Goal: Task Accomplishment & Management: Use online tool/utility

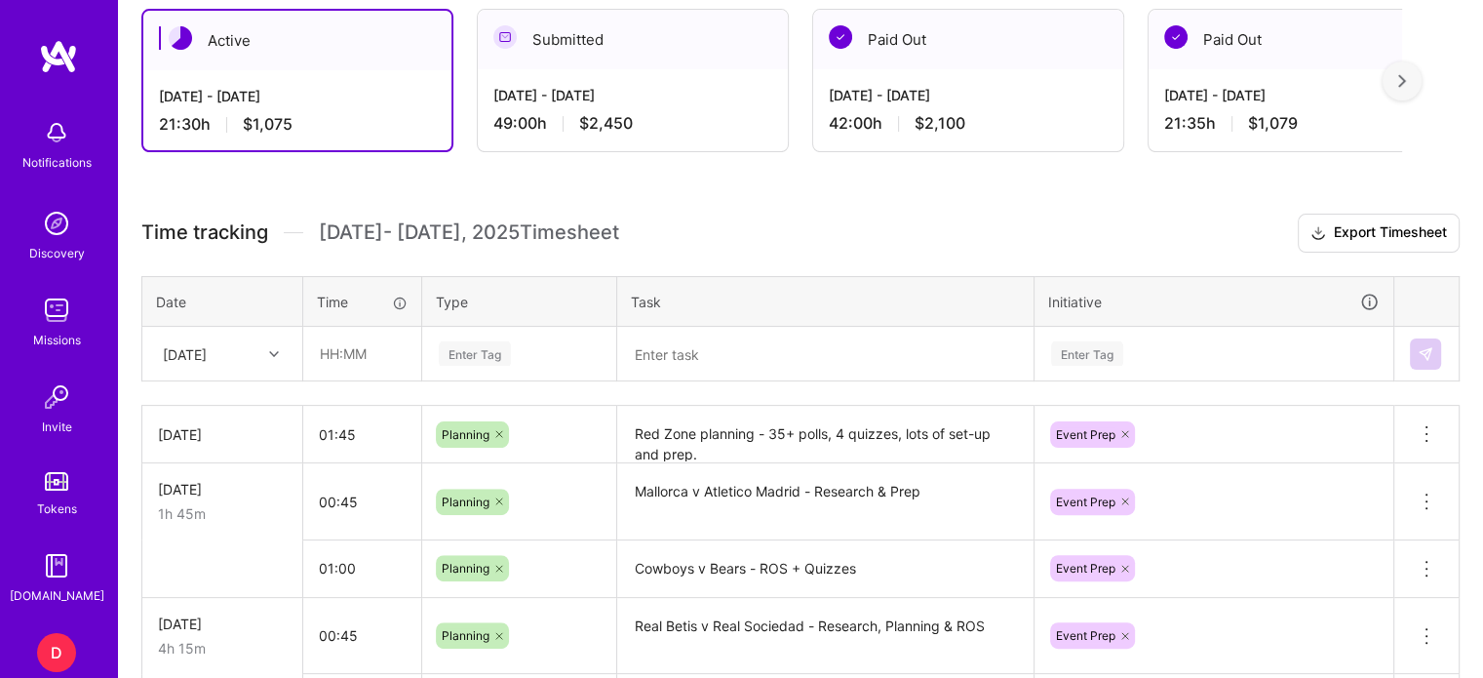
scroll to position [450, 0]
click at [334, 354] on input "text" at bounding box center [362, 353] width 116 height 52
type input "03:15"
click at [499, 353] on div "Enter Tag" at bounding box center [475, 352] width 72 height 30
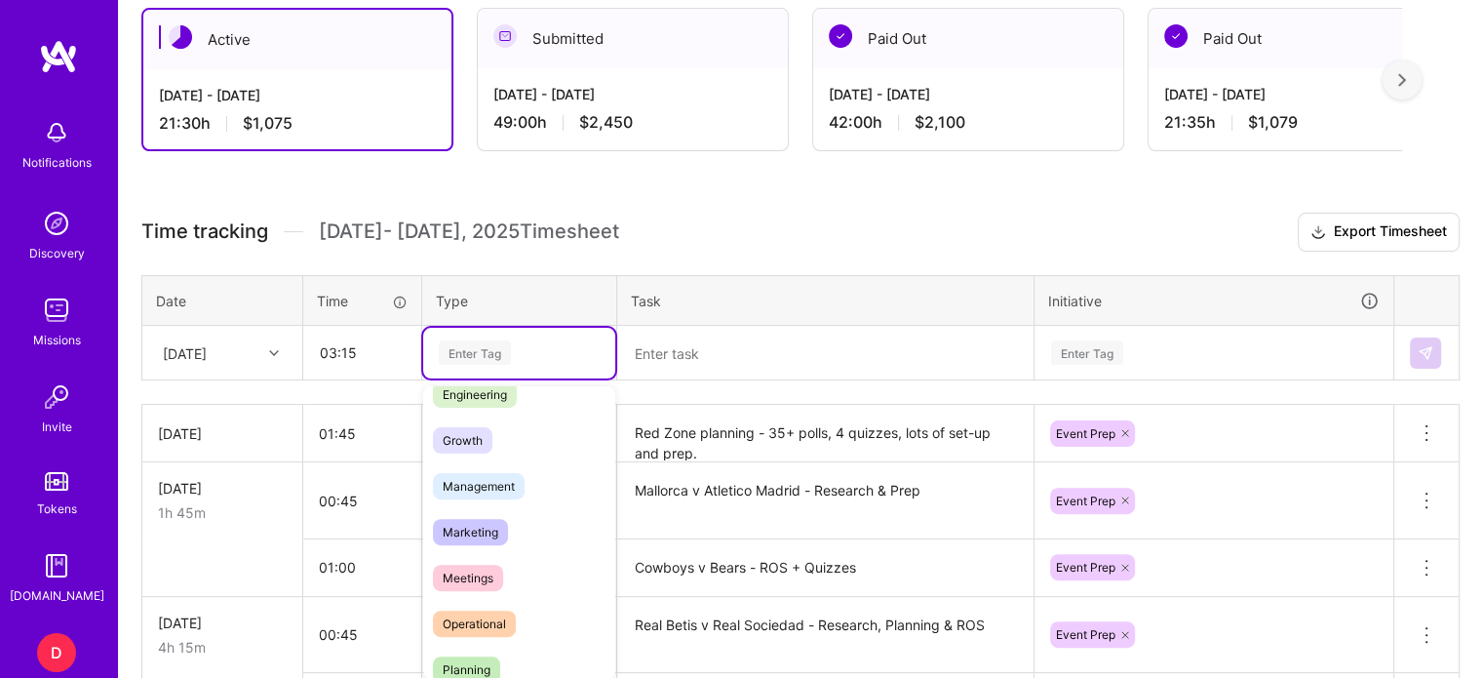
scroll to position [170, 0]
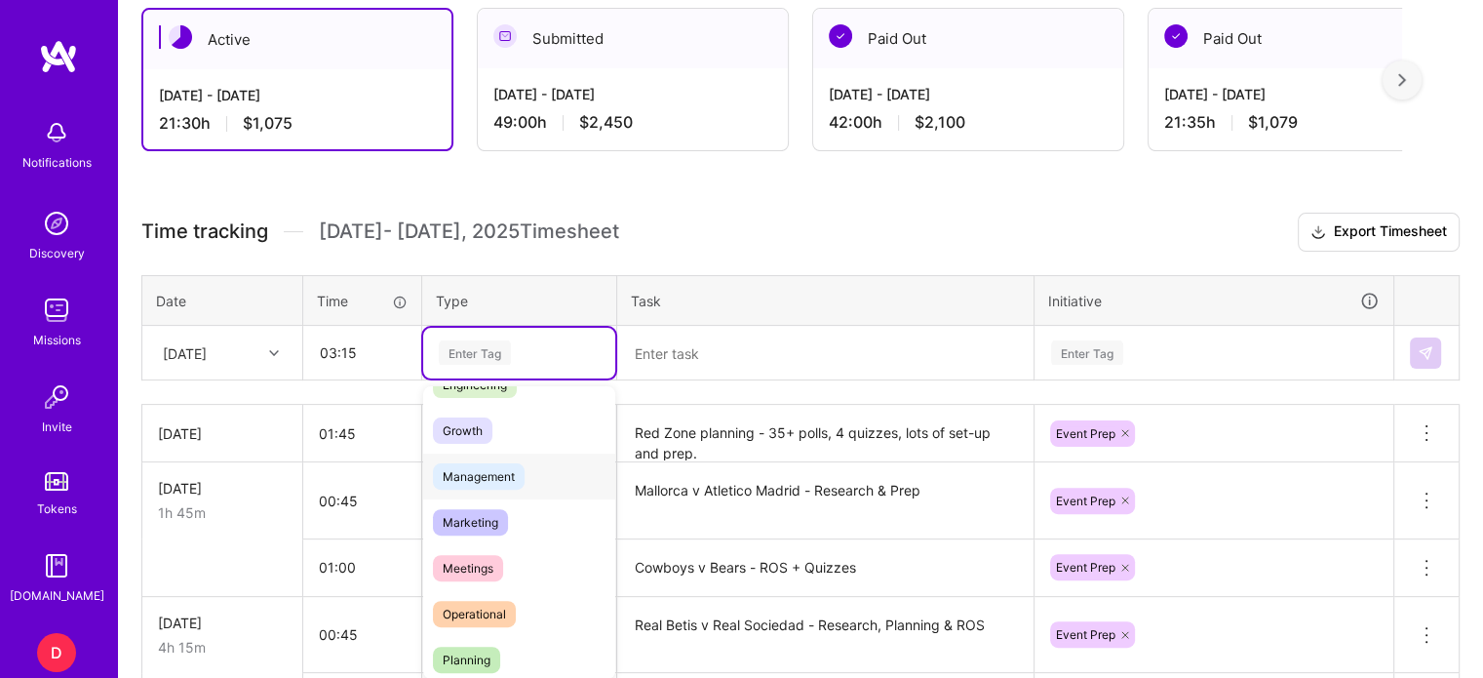
click at [486, 471] on span "Management" at bounding box center [479, 476] width 92 height 26
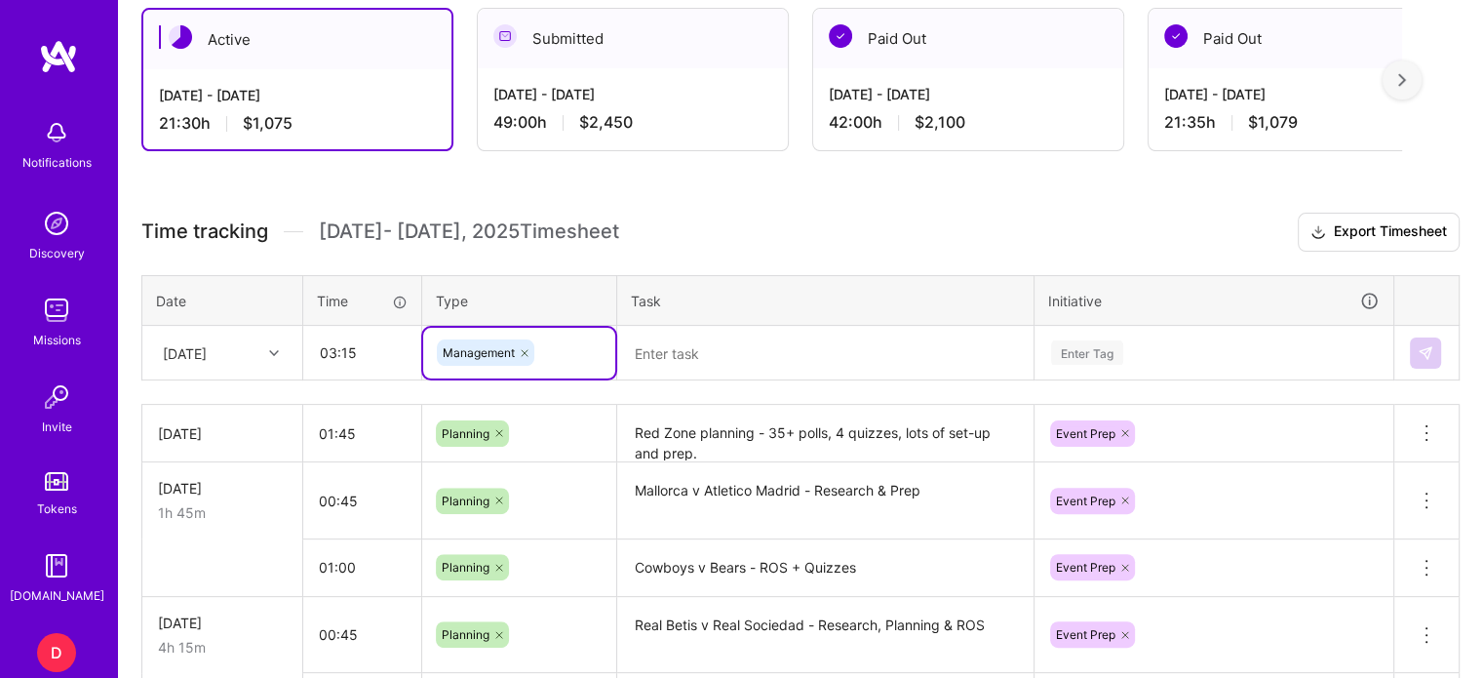
click at [718, 342] on textarea at bounding box center [825, 353] width 412 height 51
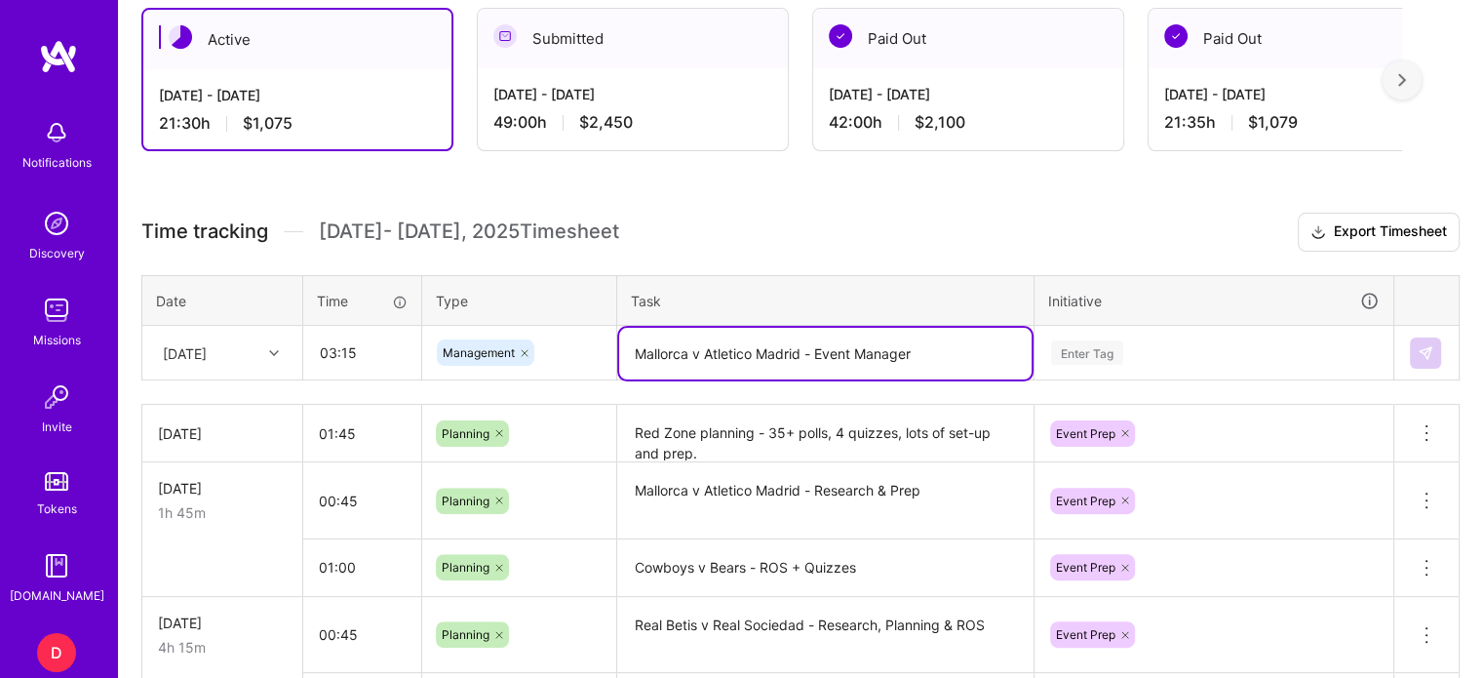
type textarea "Mallorca v Atletico Madrid - Event Manager"
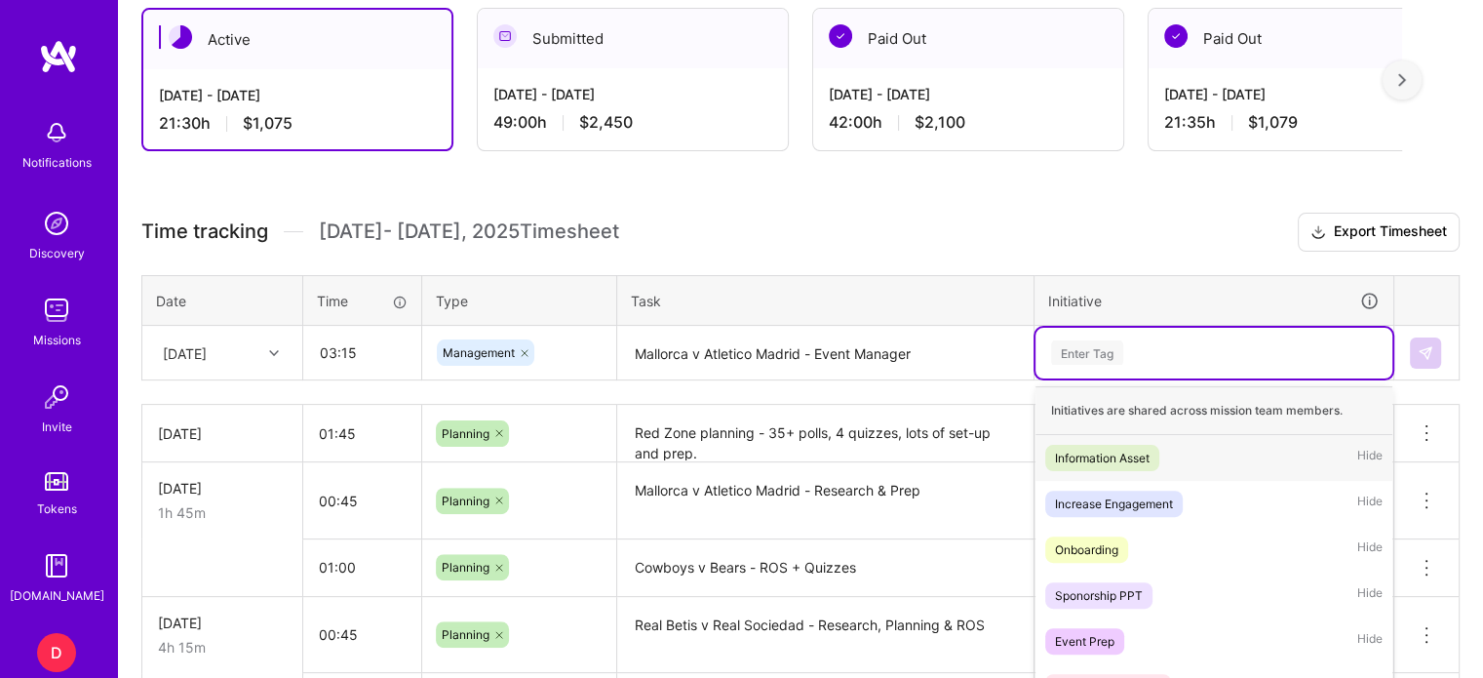
click at [1106, 350] on div "option Information Asset focused, 1 of 35. 35 results available. Use Up and Dow…" at bounding box center [1214, 353] width 357 height 51
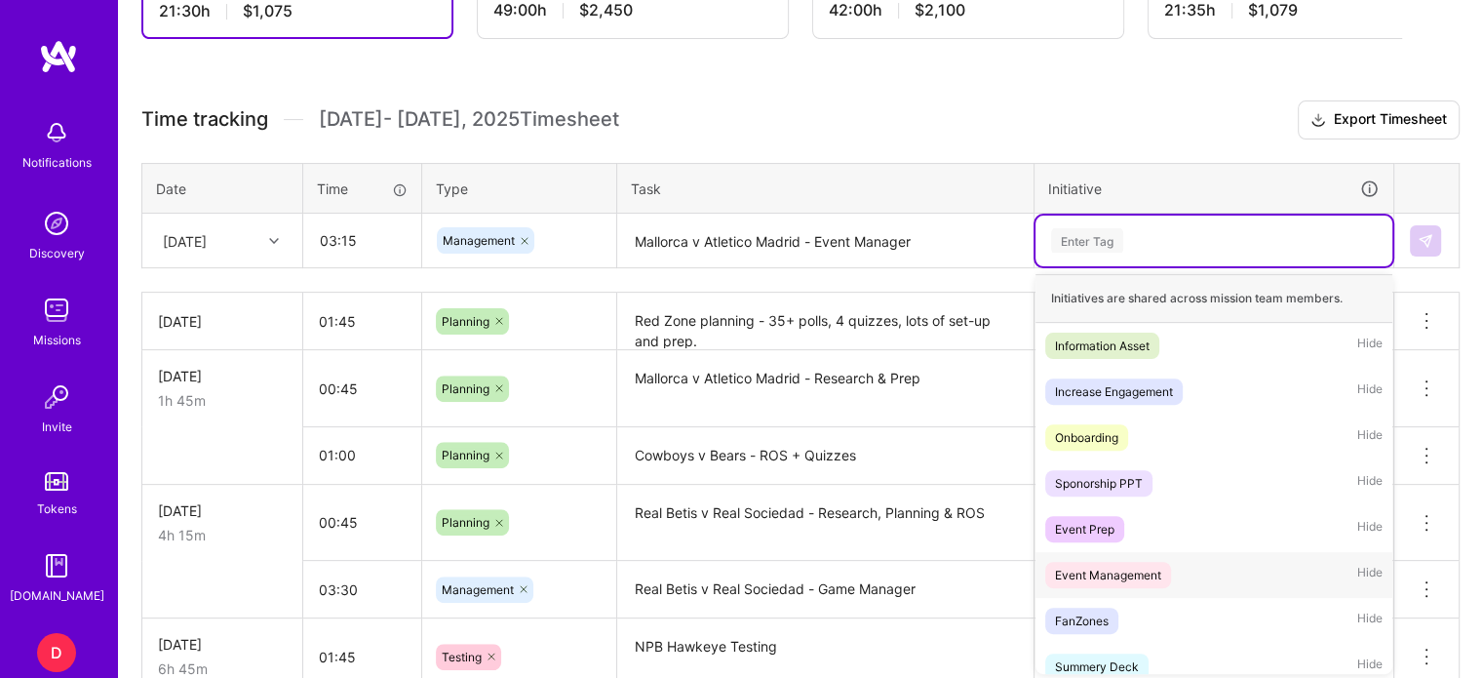
click at [1123, 566] on div "Event Management" at bounding box center [1108, 575] width 106 height 20
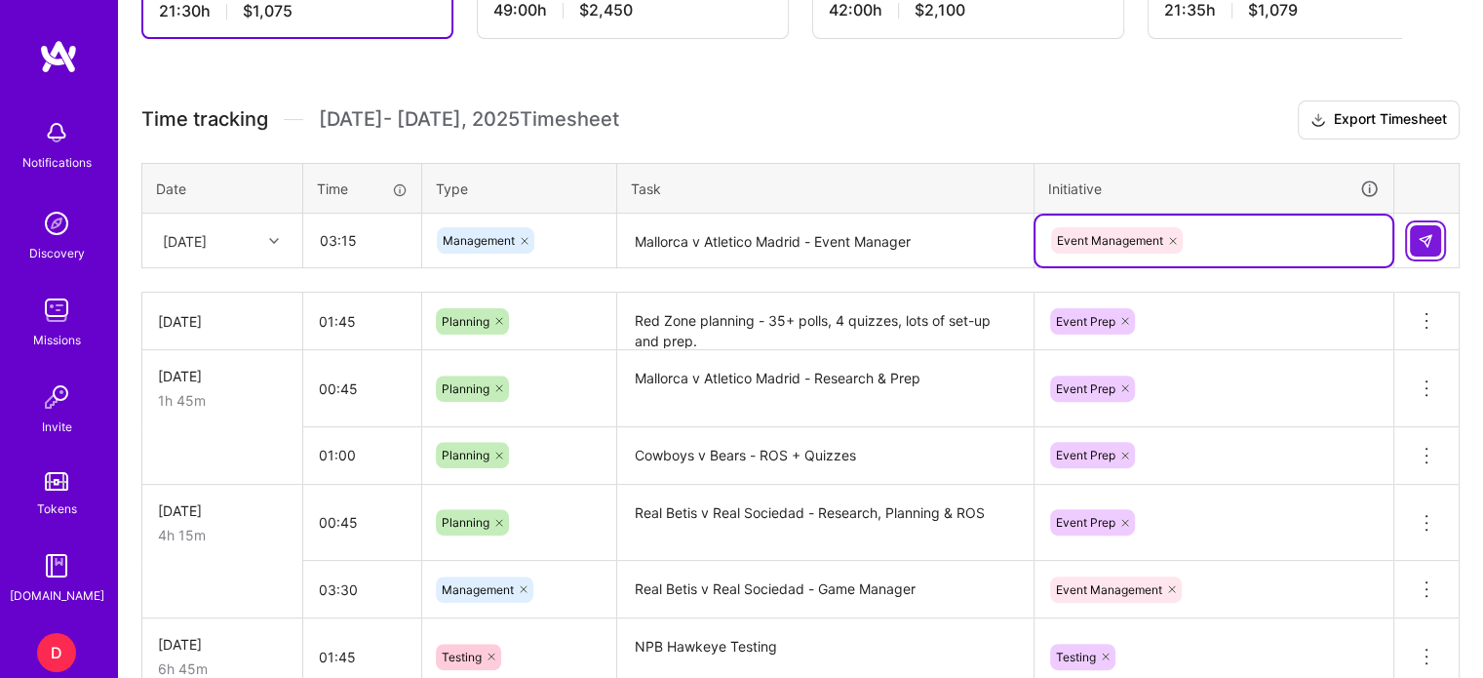
click at [1418, 233] on img at bounding box center [1426, 241] width 16 height 16
